Goal: Check status: Check status

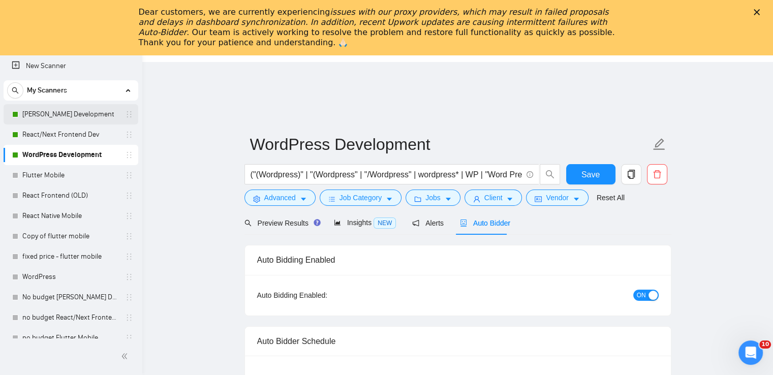
scroll to position [71, 0]
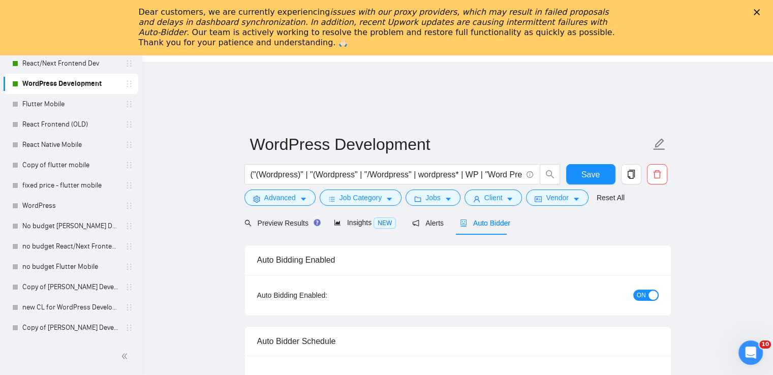
click at [760, 13] on polygon "Close" at bounding box center [757, 12] width 6 height 6
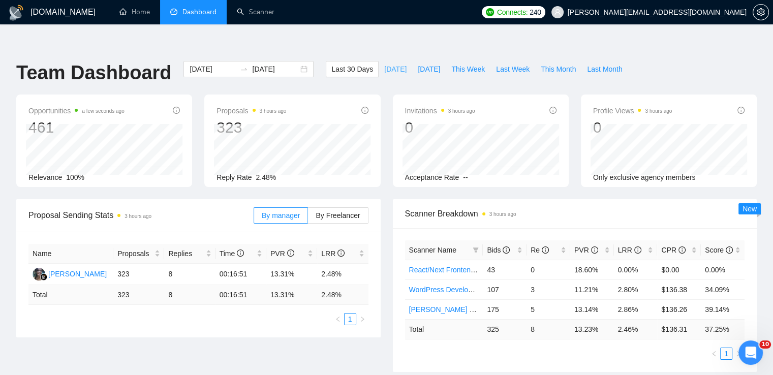
click at [386, 64] on span "[DATE]" at bounding box center [395, 69] width 22 height 11
click at [464, 64] on span "This Week" at bounding box center [468, 69] width 34 height 11
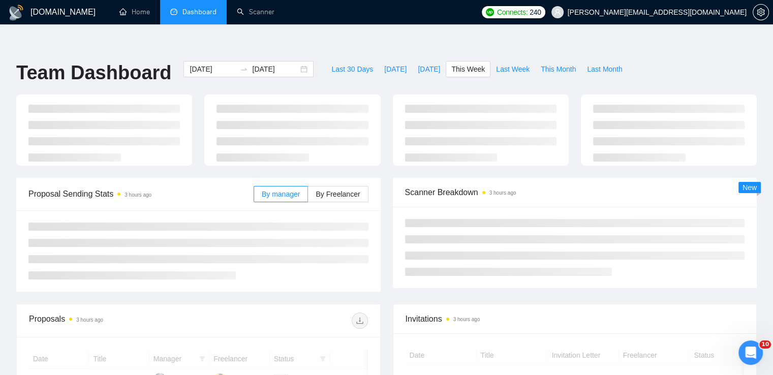
type input "[DATE]"
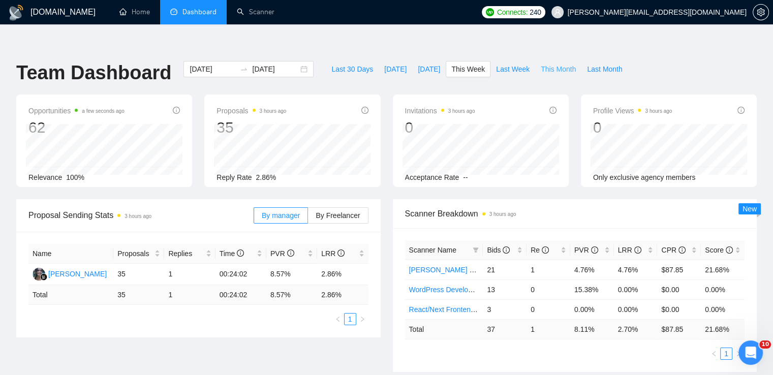
click at [542, 64] on span "This Month" at bounding box center [558, 69] width 35 height 11
click at [604, 64] on span "Last Month" at bounding box center [604, 69] width 35 height 11
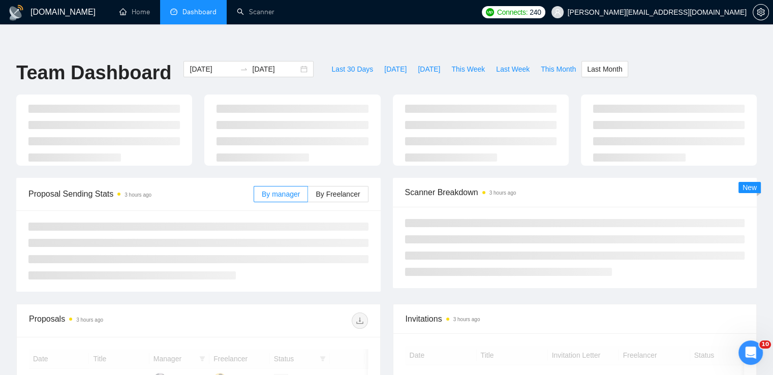
type input "[DATE]"
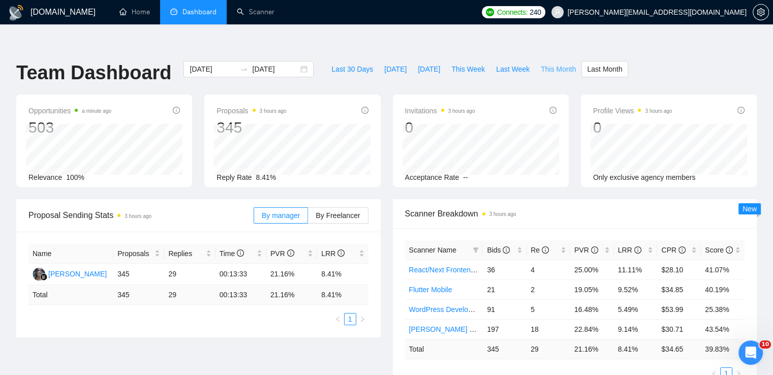
click at [554, 64] on span "This Month" at bounding box center [558, 69] width 35 height 11
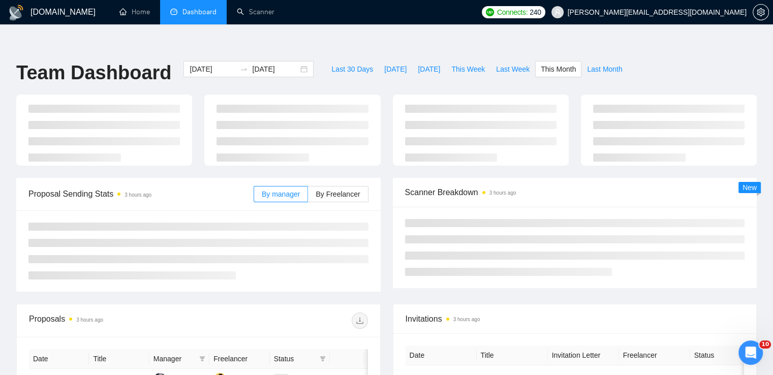
type input "[DATE]"
